Goal: Information Seeking & Learning: Learn about a topic

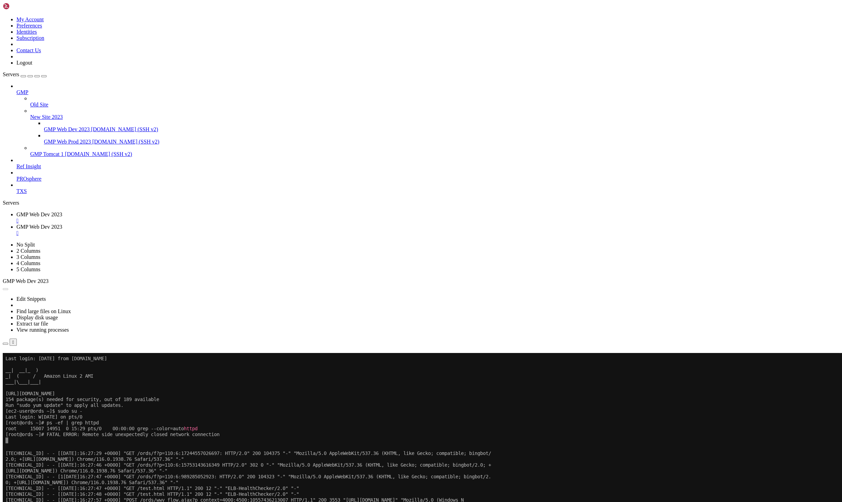
scroll to position [8470, 0]
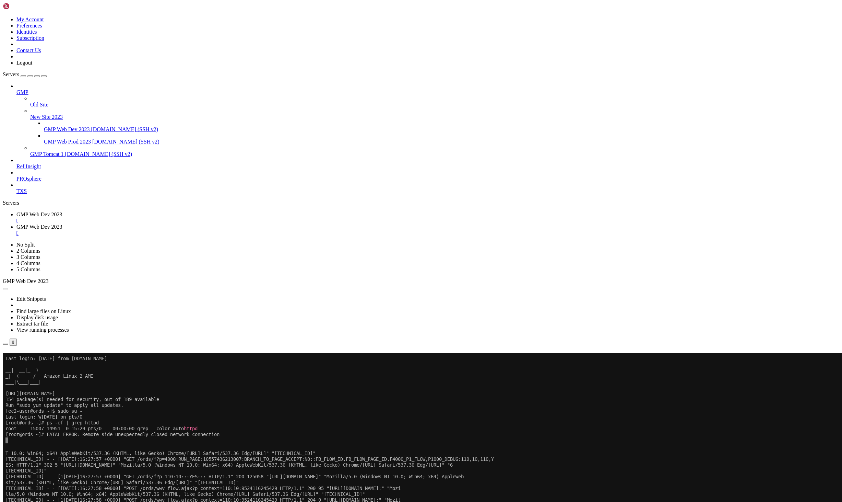
scroll to position [8523, 0]
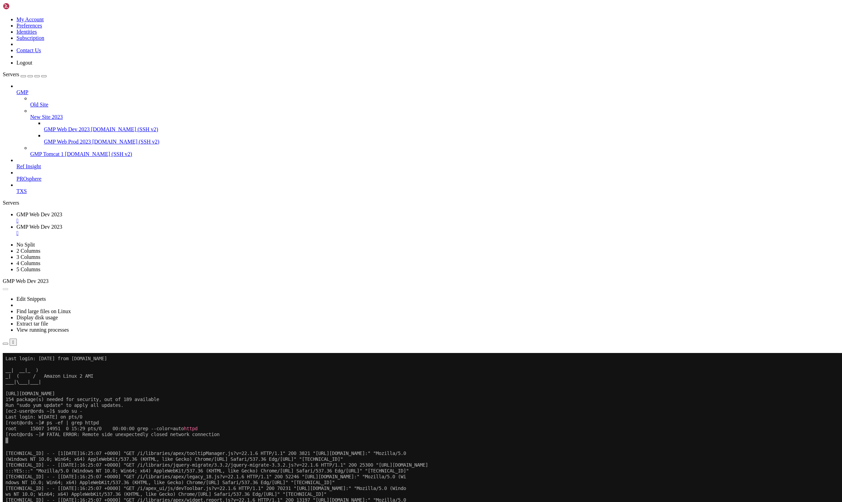
scroll to position [7995, 0]
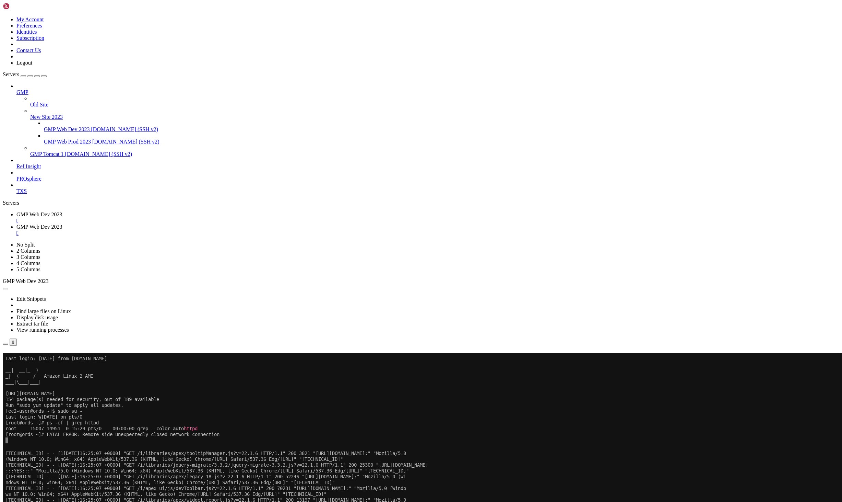
scroll to position [8114, 0]
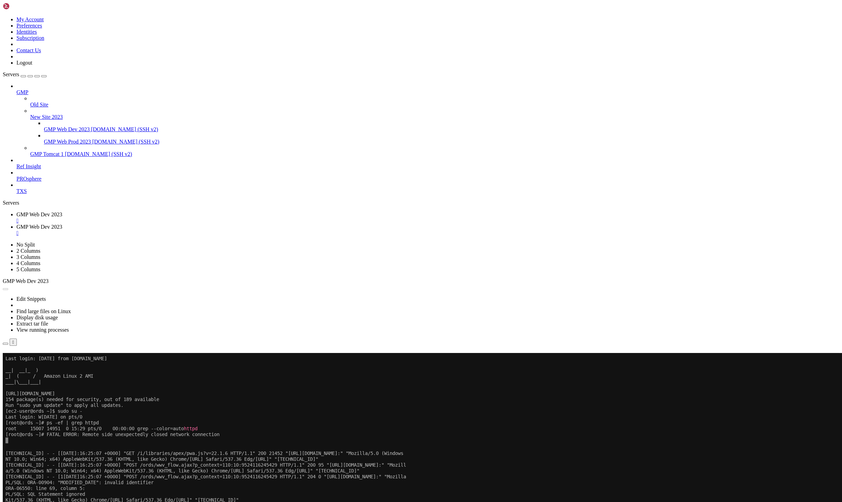
scroll to position [8120, 0]
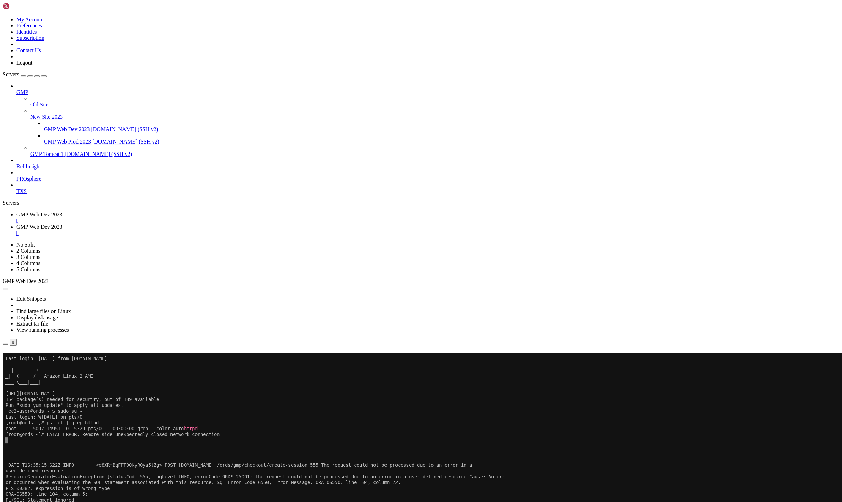
scroll to position [8550, 0]
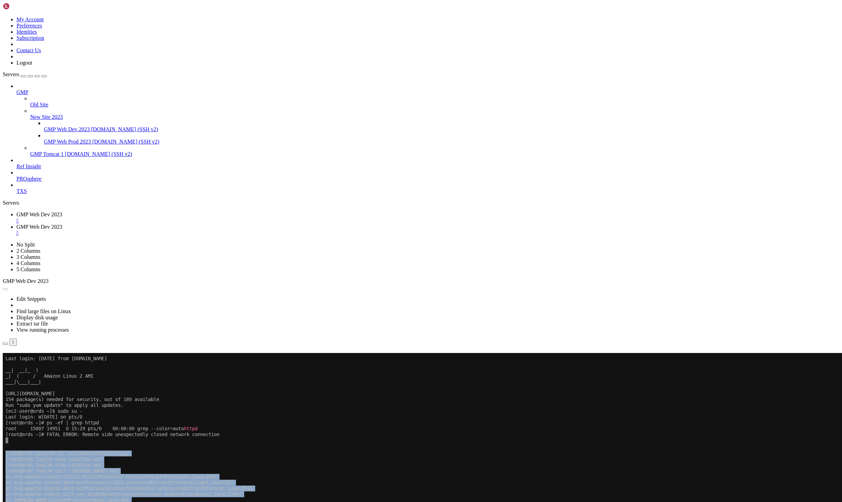
drag, startPoint x: 5, startPoint y: 587, endPoint x: 108, endPoint y: 587, distance: 103.3
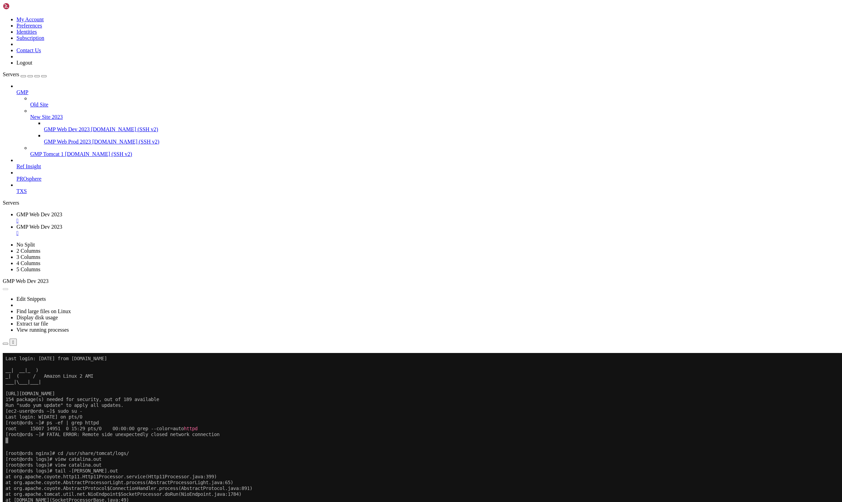
drag, startPoint x: 116, startPoint y: 587, endPoint x: 6, endPoint y: 589, distance: 109.5
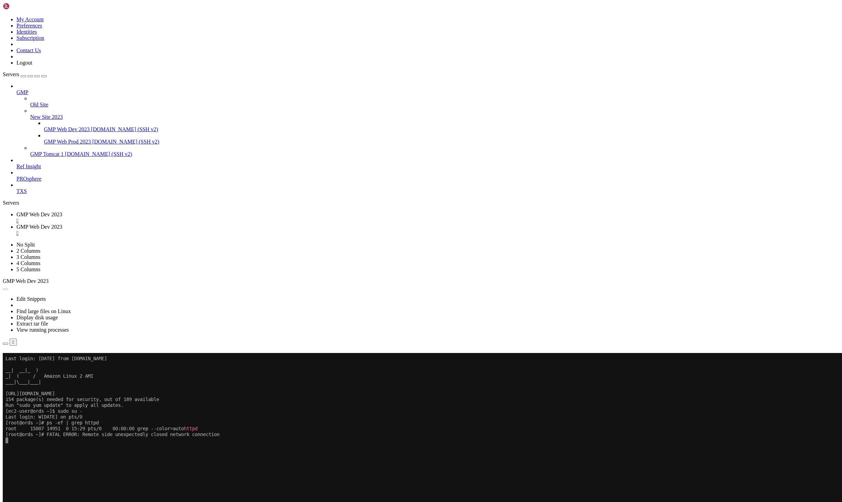
scroll to position [9365, 0]
drag, startPoint x: 162, startPoint y: 539, endPoint x: 6, endPoint y: 539, distance: 156.1
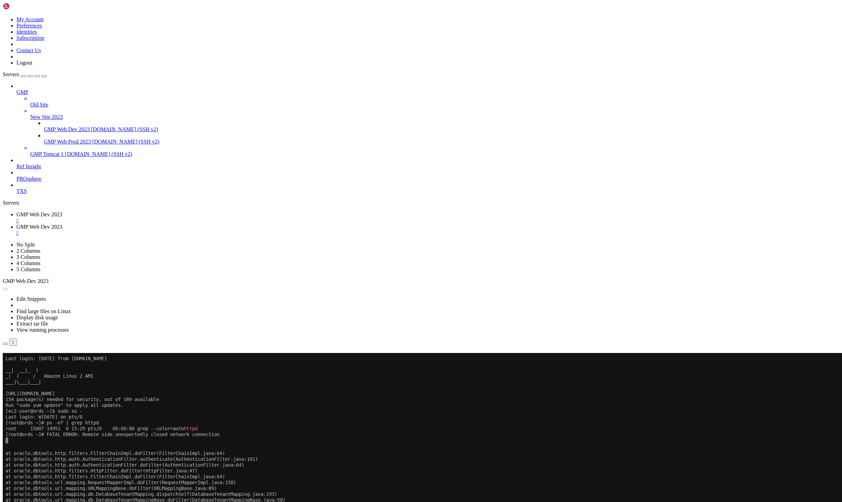
scroll to position [10477, 0]
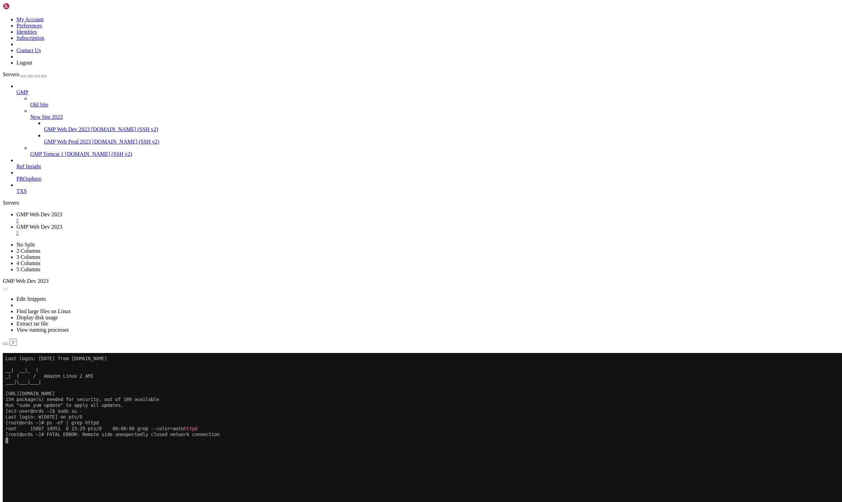
drag, startPoint x: 238, startPoint y: 721, endPoint x: 244, endPoint y: 715, distance: 8.3
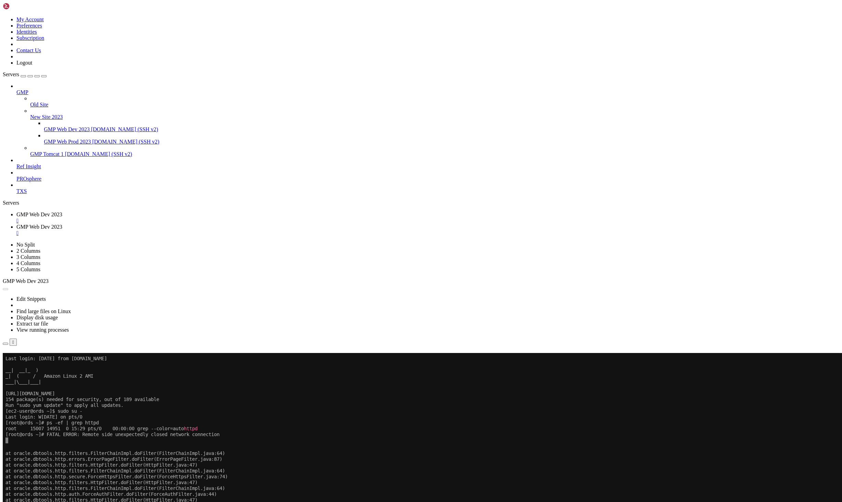
scroll to position [10675, 0]
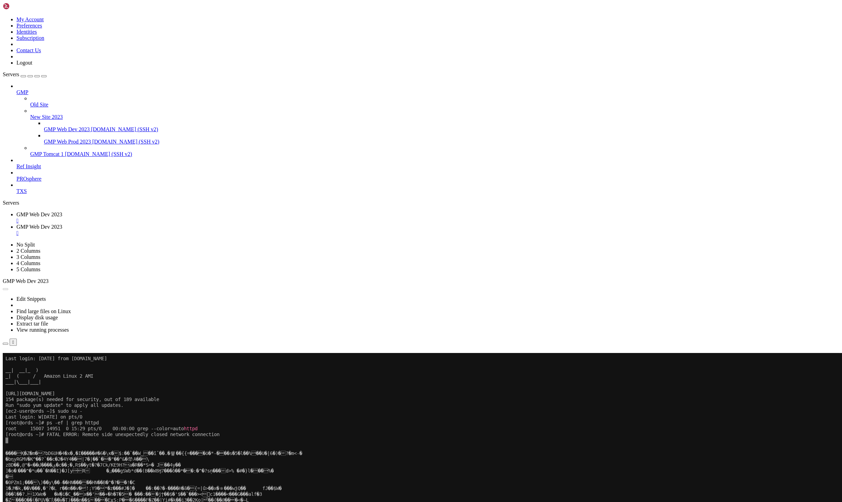
scroll to position [14596, 0]
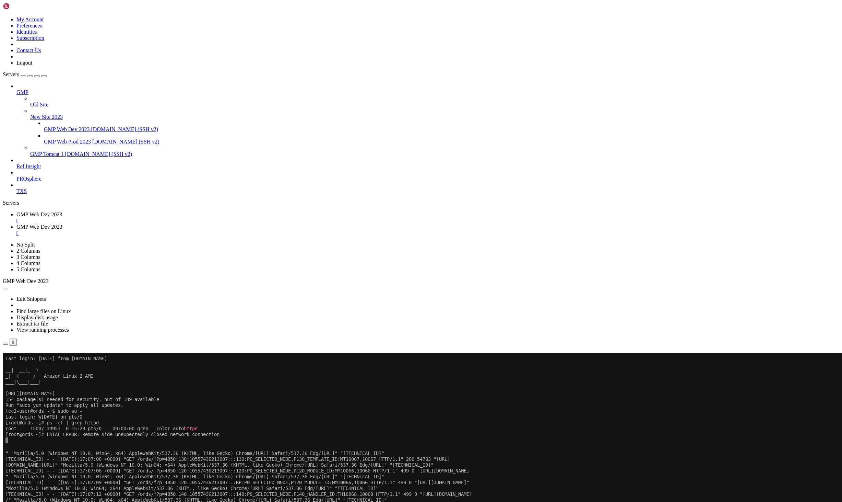
scroll to position [15960, 0]
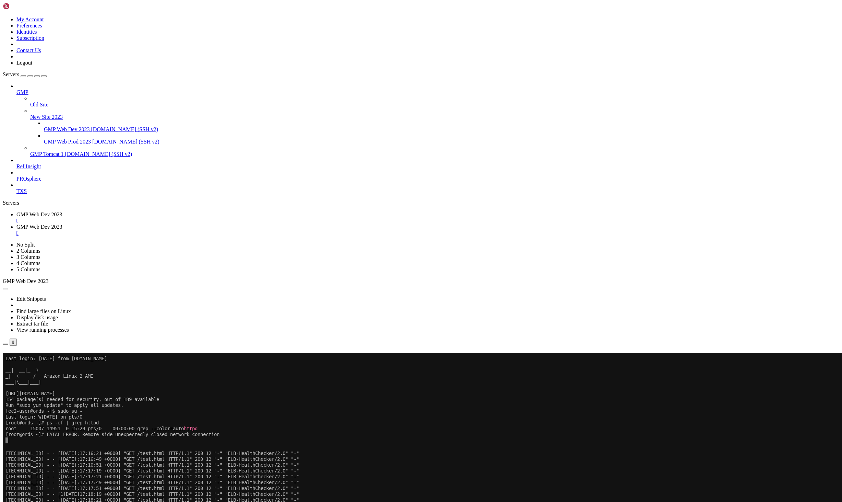
scroll to position [16340, 0]
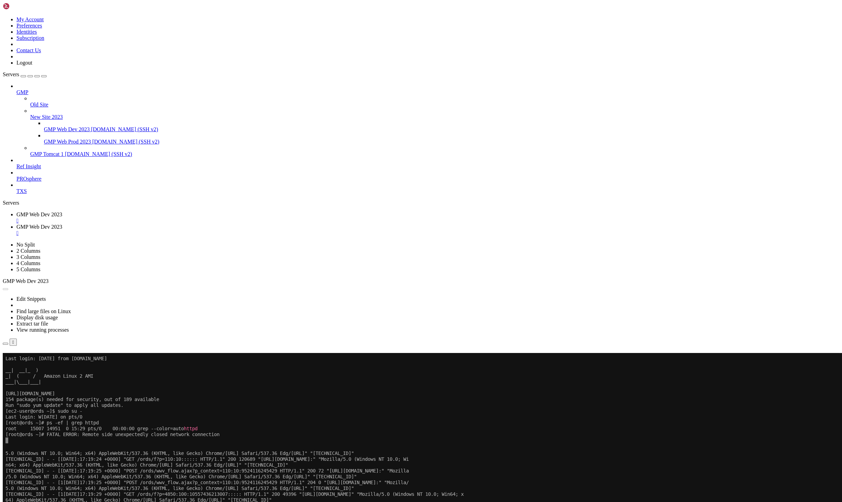
scroll to position [16573, 0]
